Goal: Navigation & Orientation: Find specific page/section

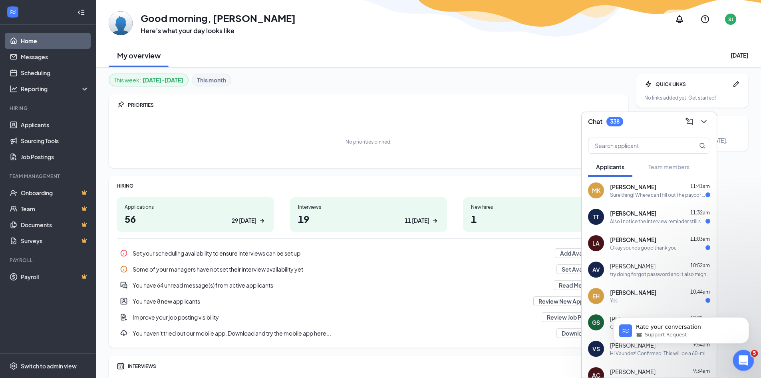
click at [743, 358] on icon "Open Intercom Messenger" at bounding box center [742, 359] width 6 height 6
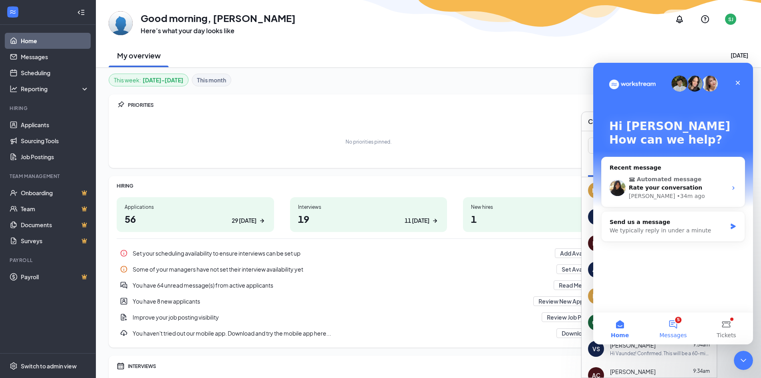
click at [668, 329] on button "5 Messages" at bounding box center [672, 328] width 53 height 32
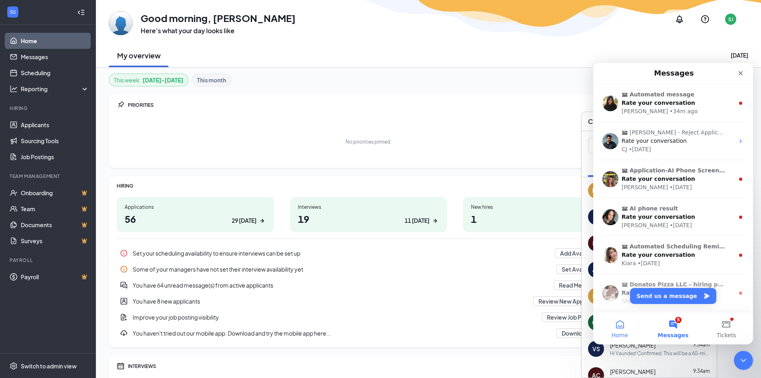
click at [617, 332] on span "Home" at bounding box center [620, 335] width 16 height 6
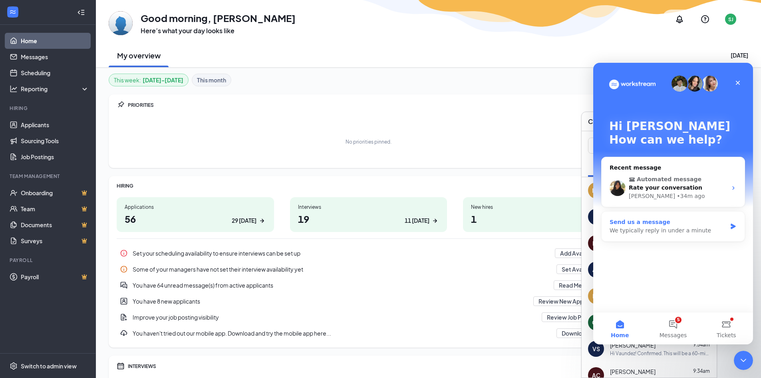
click at [622, 232] on div "We typically reply in under a minute" at bounding box center [668, 230] width 117 height 8
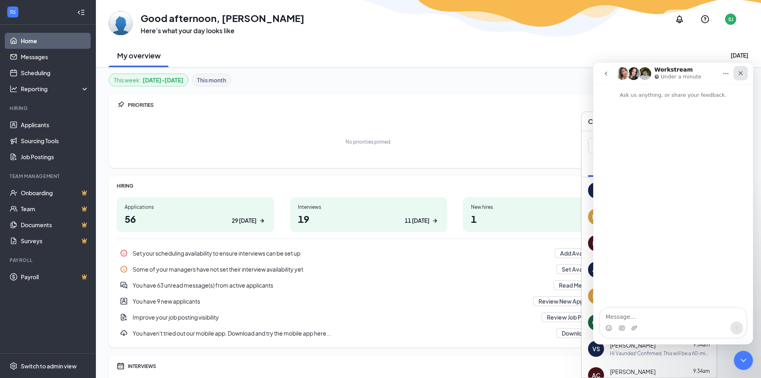
click at [743, 72] on icon "Close" at bounding box center [740, 73] width 6 height 6
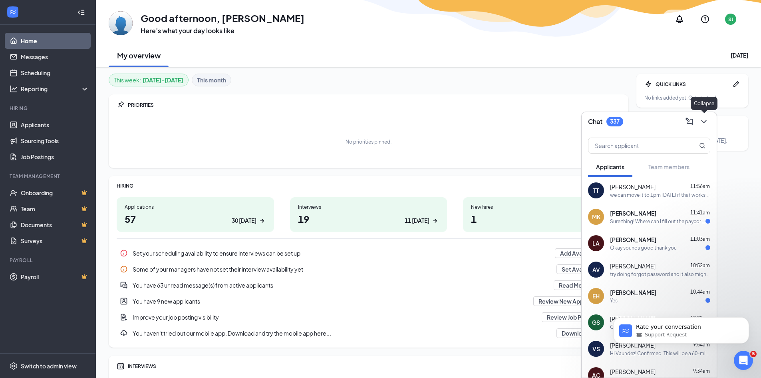
click at [706, 120] on icon "ChevronDown" at bounding box center [703, 121] width 5 height 3
